Goal: Check status

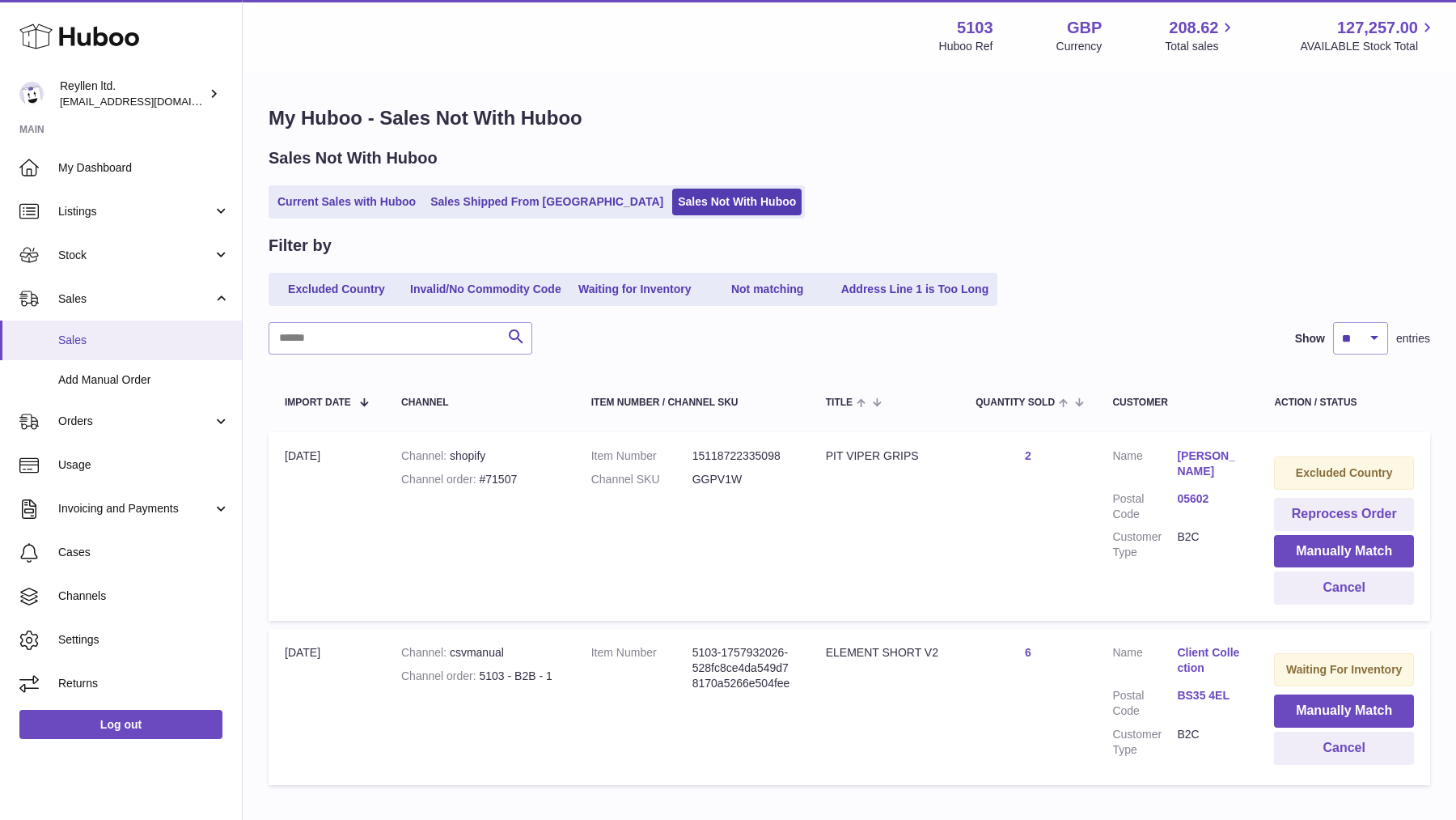
click at [77, 337] on span "Sales" at bounding box center [143, 341] width 171 height 15
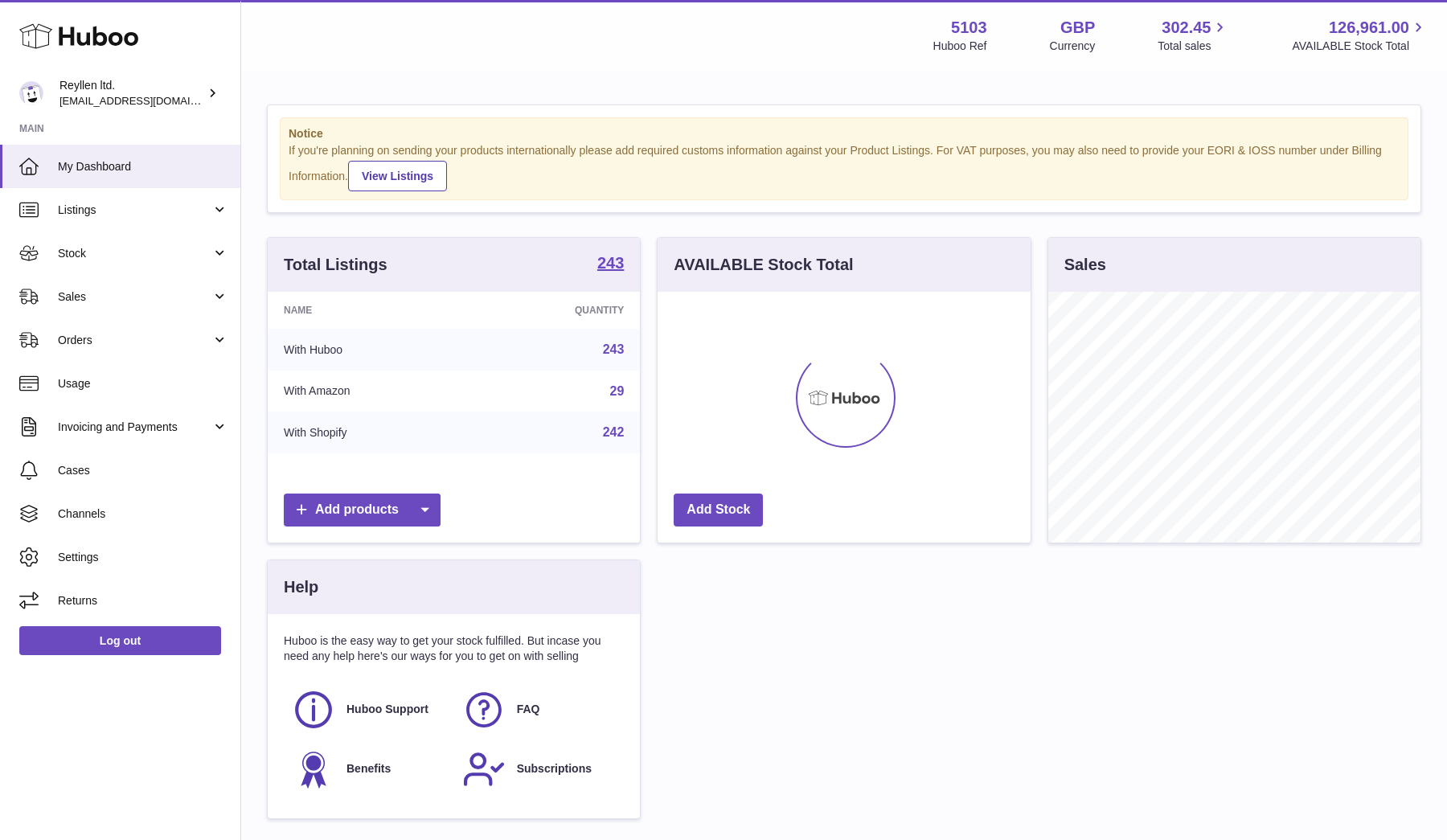
scroll to position [251, 373]
click at [65, 296] on span "Sales" at bounding box center [135, 296] width 154 height 15
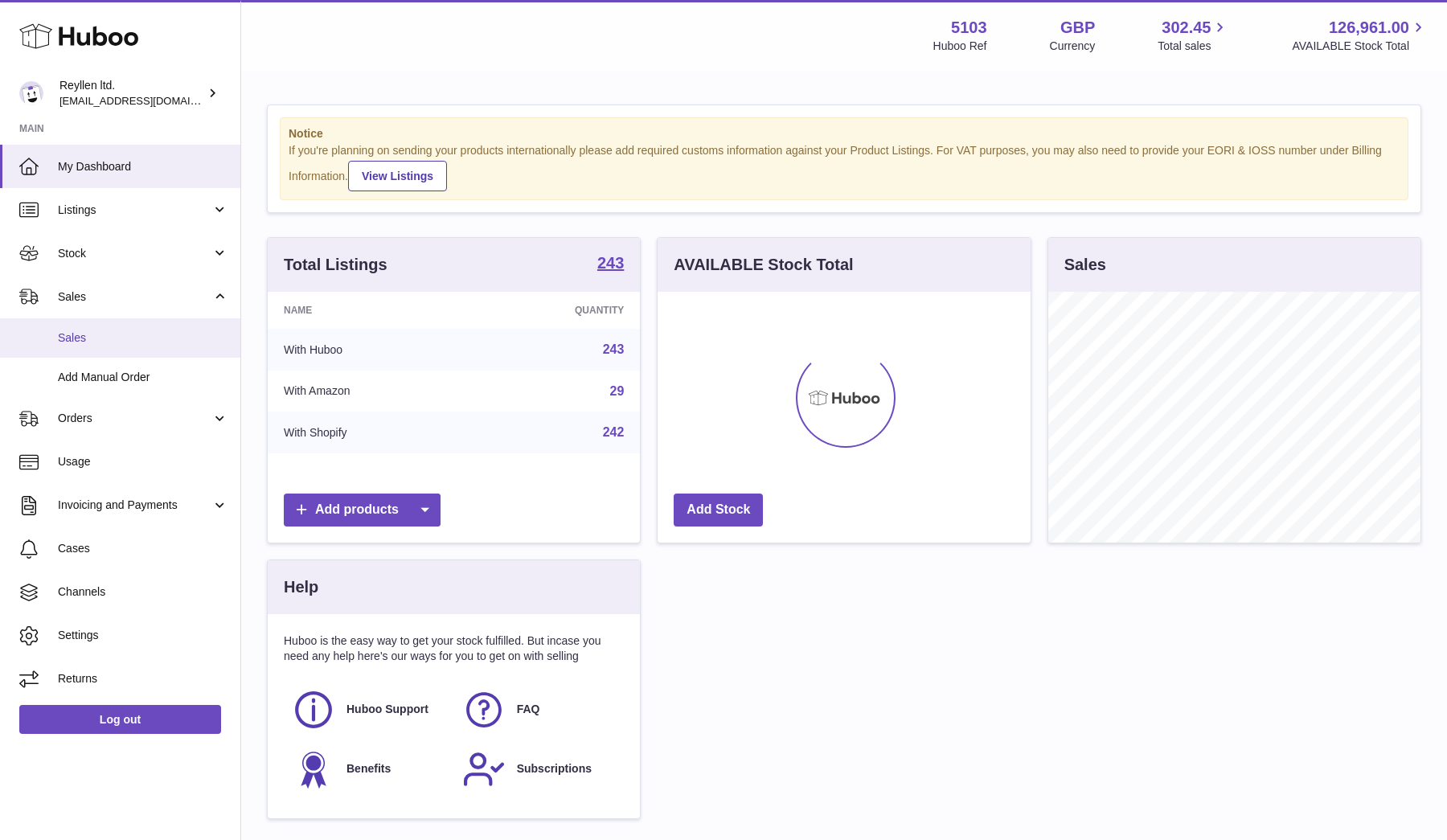
click at [78, 347] on link "Sales" at bounding box center [120, 337] width 241 height 39
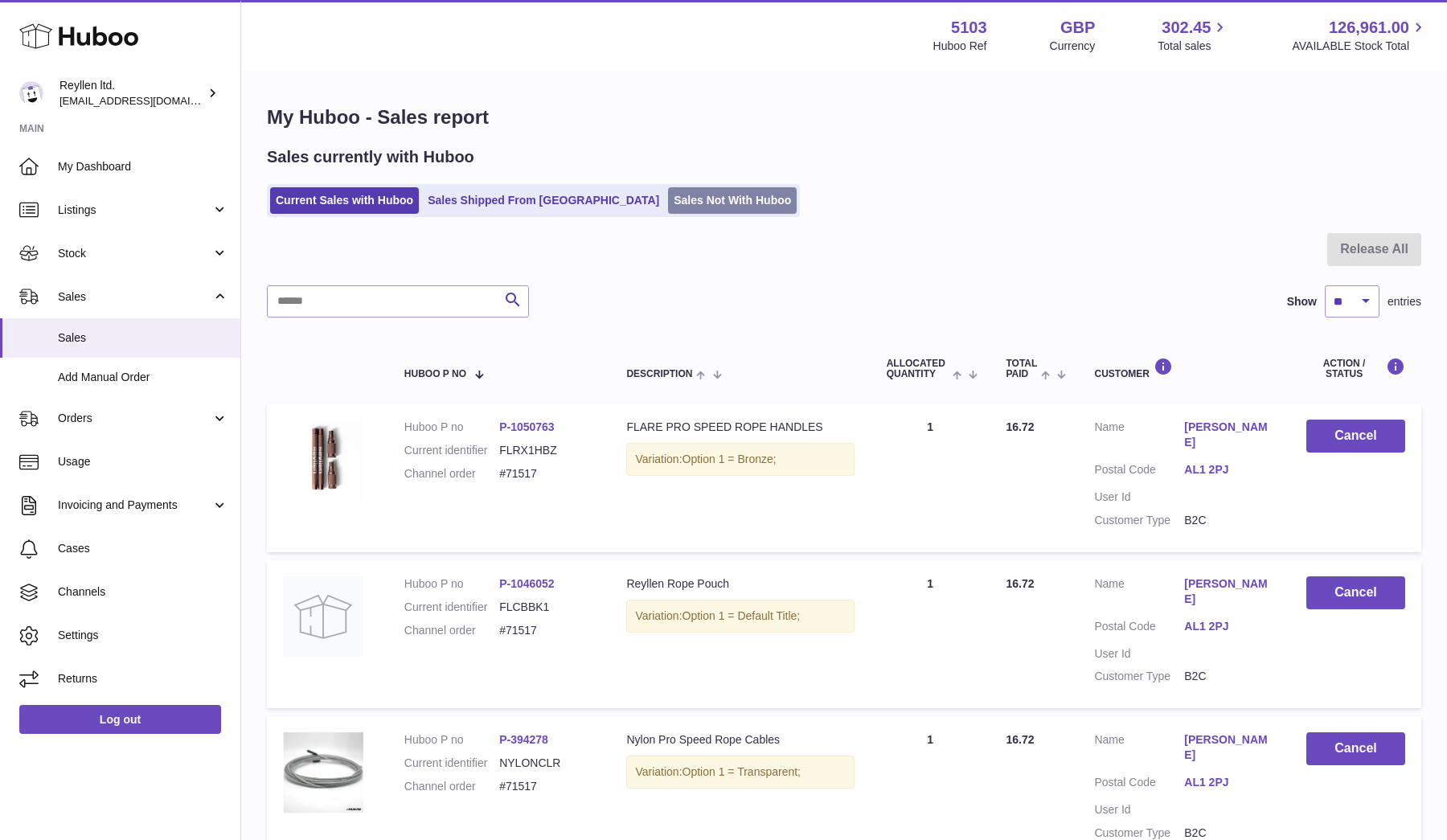
click at [668, 207] on link "Sales Not With Huboo" at bounding box center [732, 200] width 128 height 27
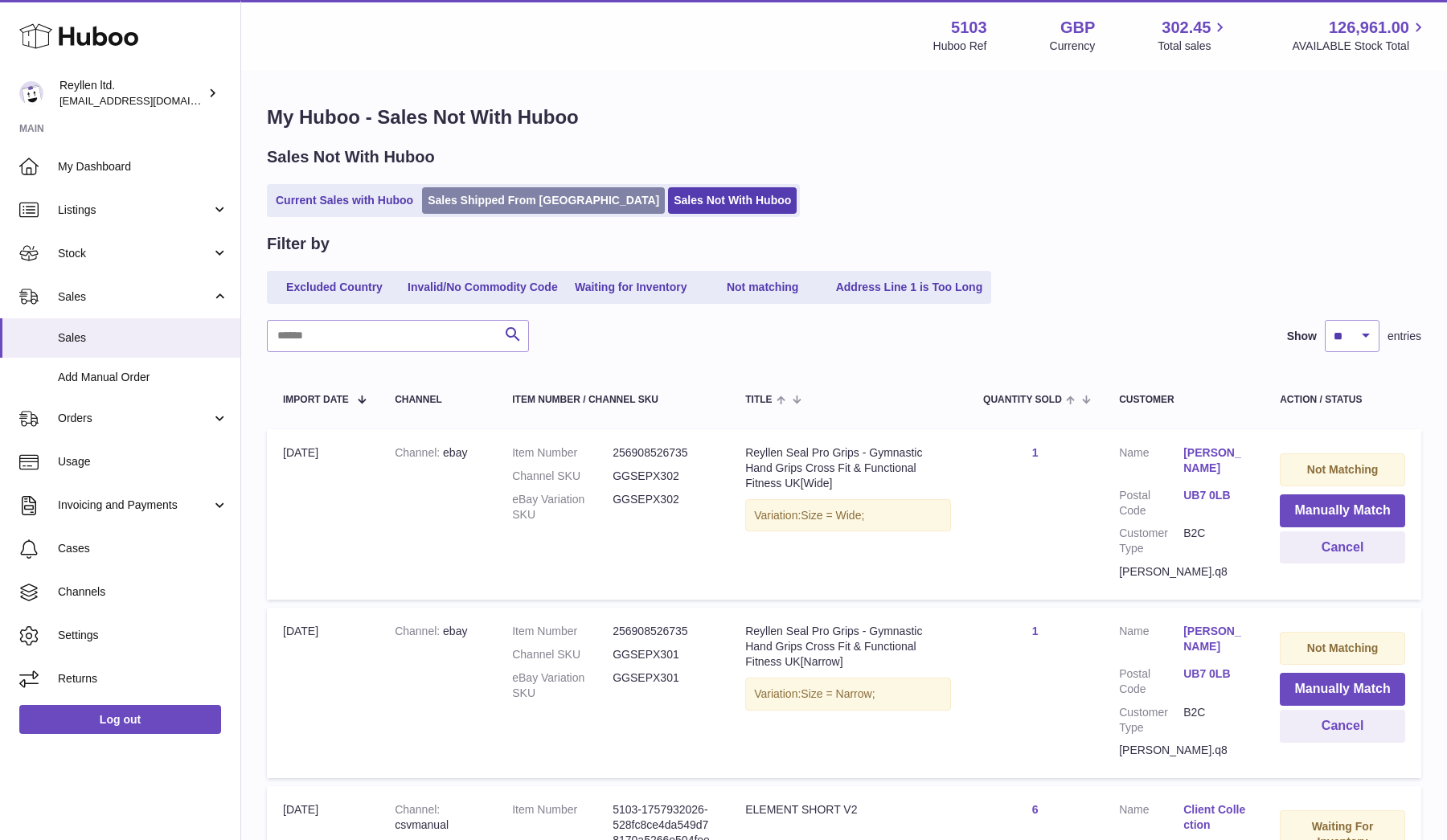
click at [477, 206] on link "Sales Shipped From [GEOGRAPHIC_DATA]" at bounding box center [543, 200] width 242 height 27
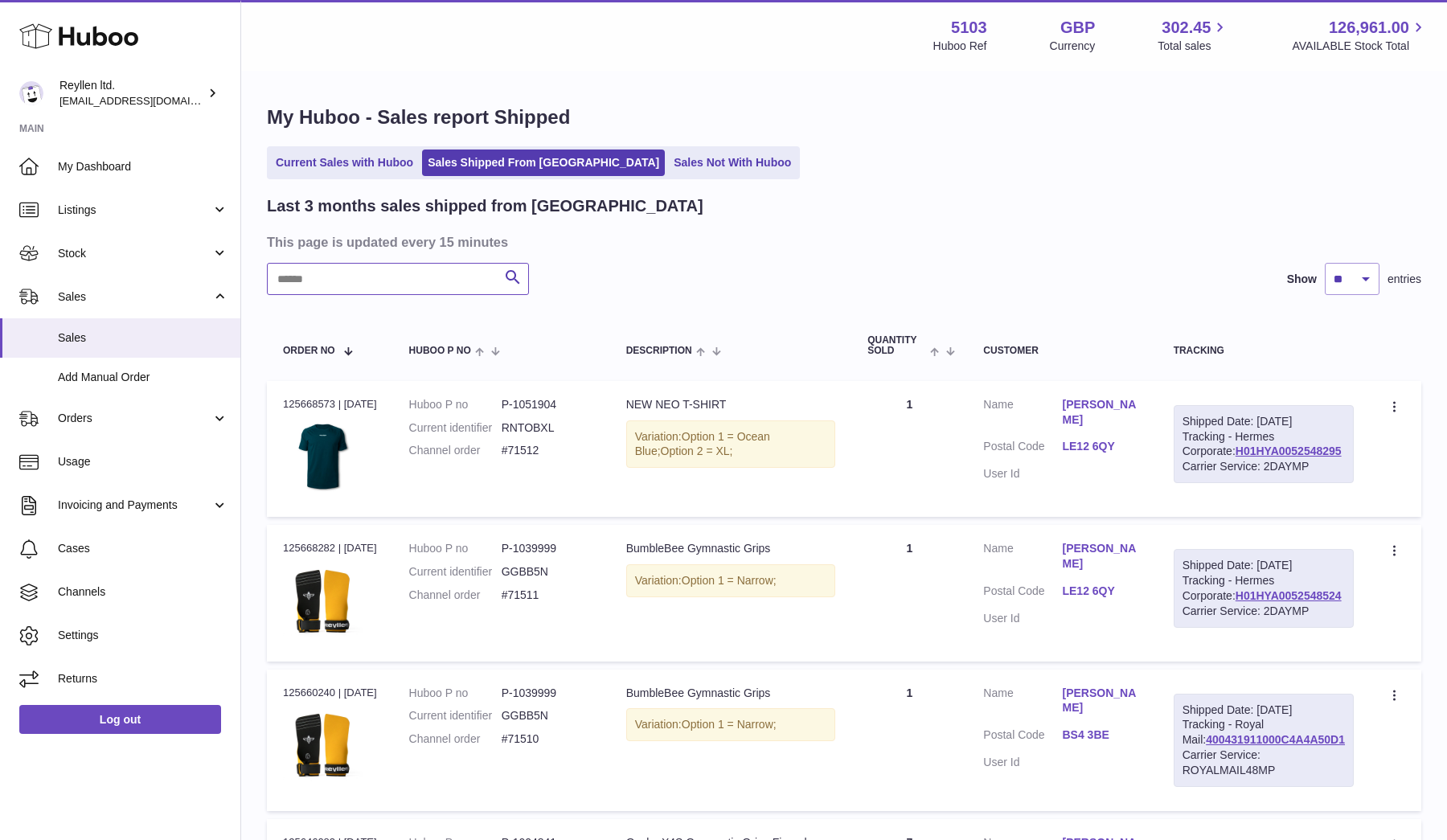
click at [362, 284] on input "text" at bounding box center [398, 279] width 262 height 32
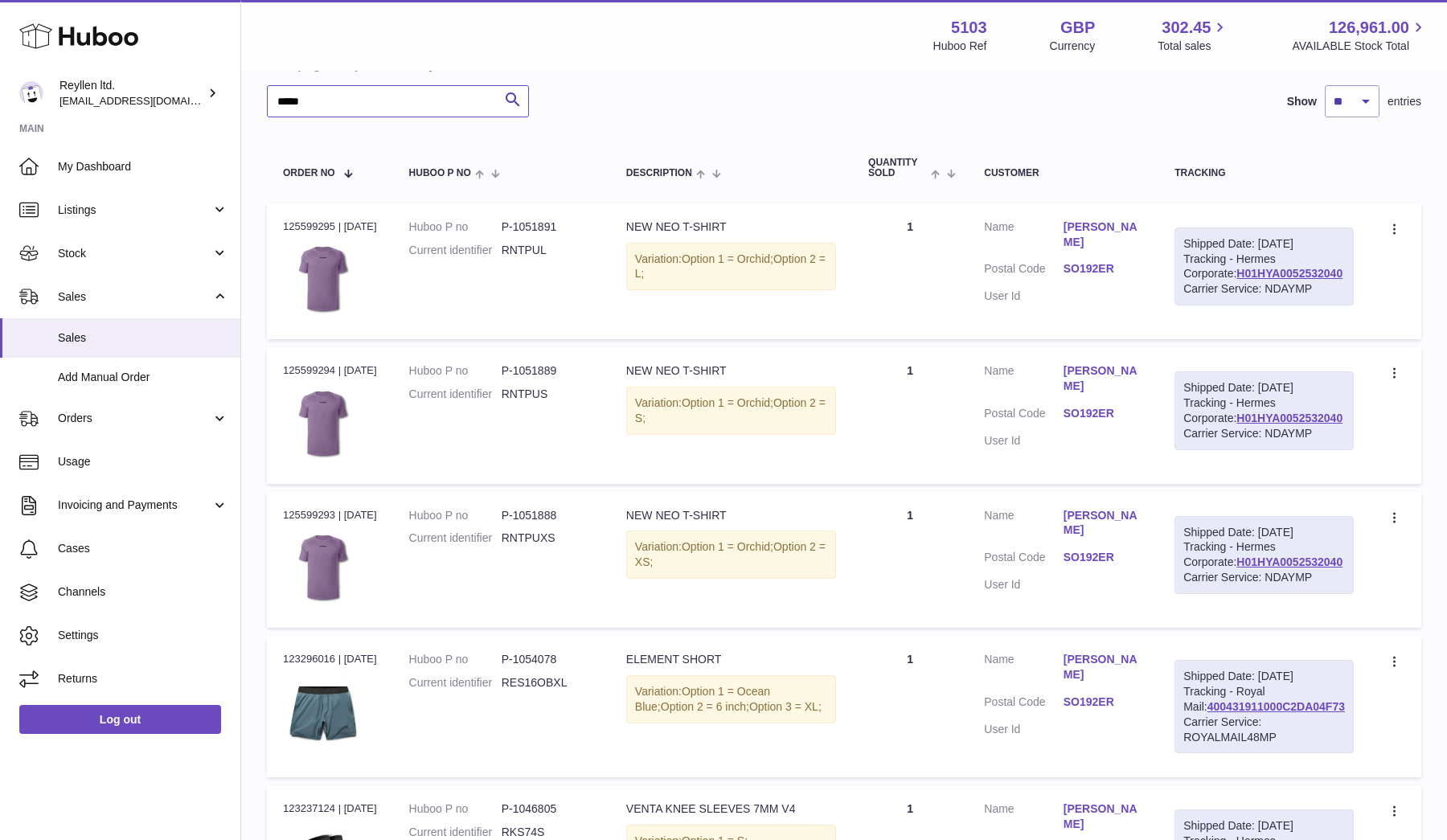
scroll to position [185, 0]
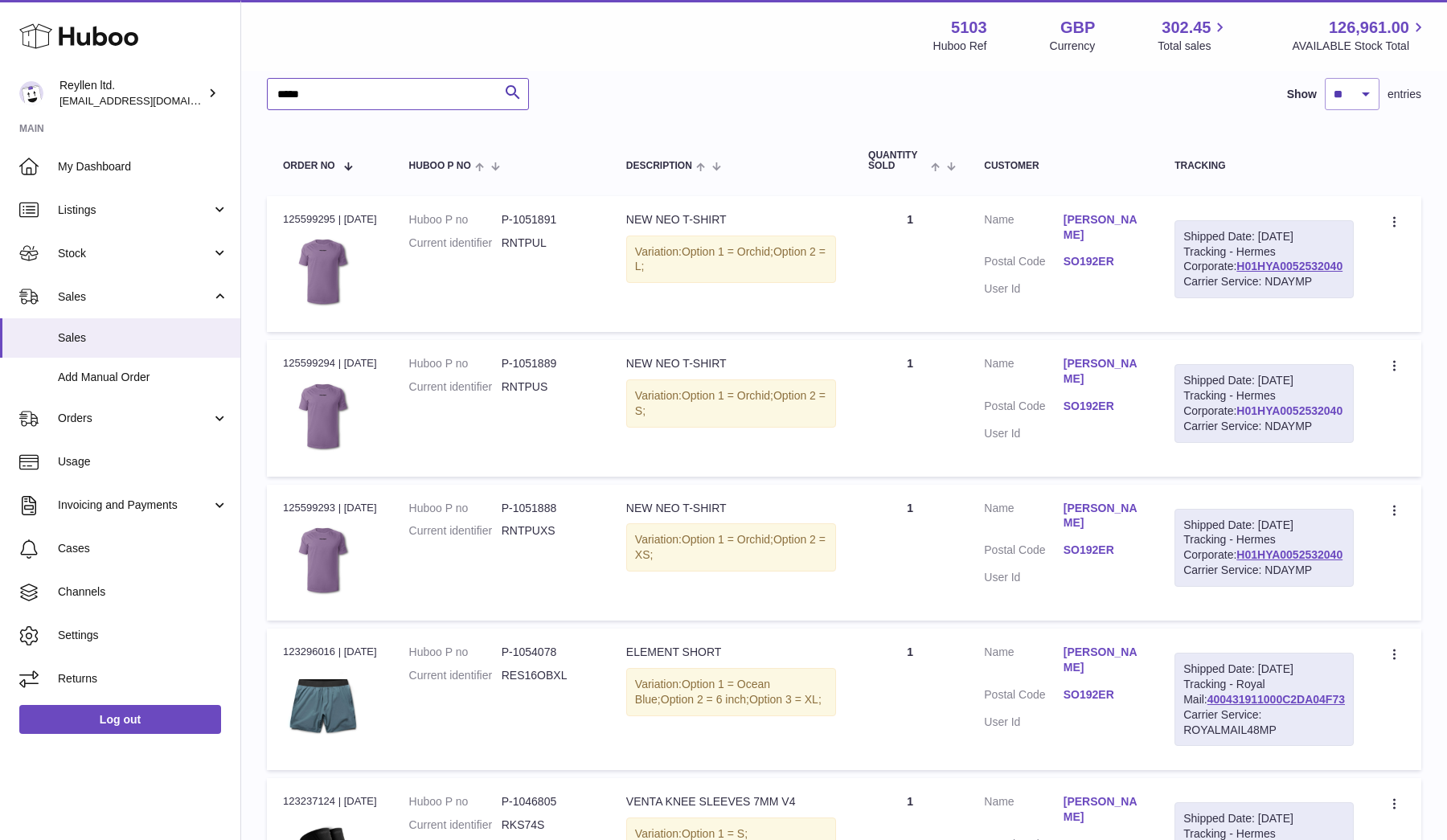
type input "*****"
click at [1273, 417] on link "H01HYA0052532040" at bounding box center [1290, 410] width 106 height 13
